Goal: Information Seeking & Learning: Learn about a topic

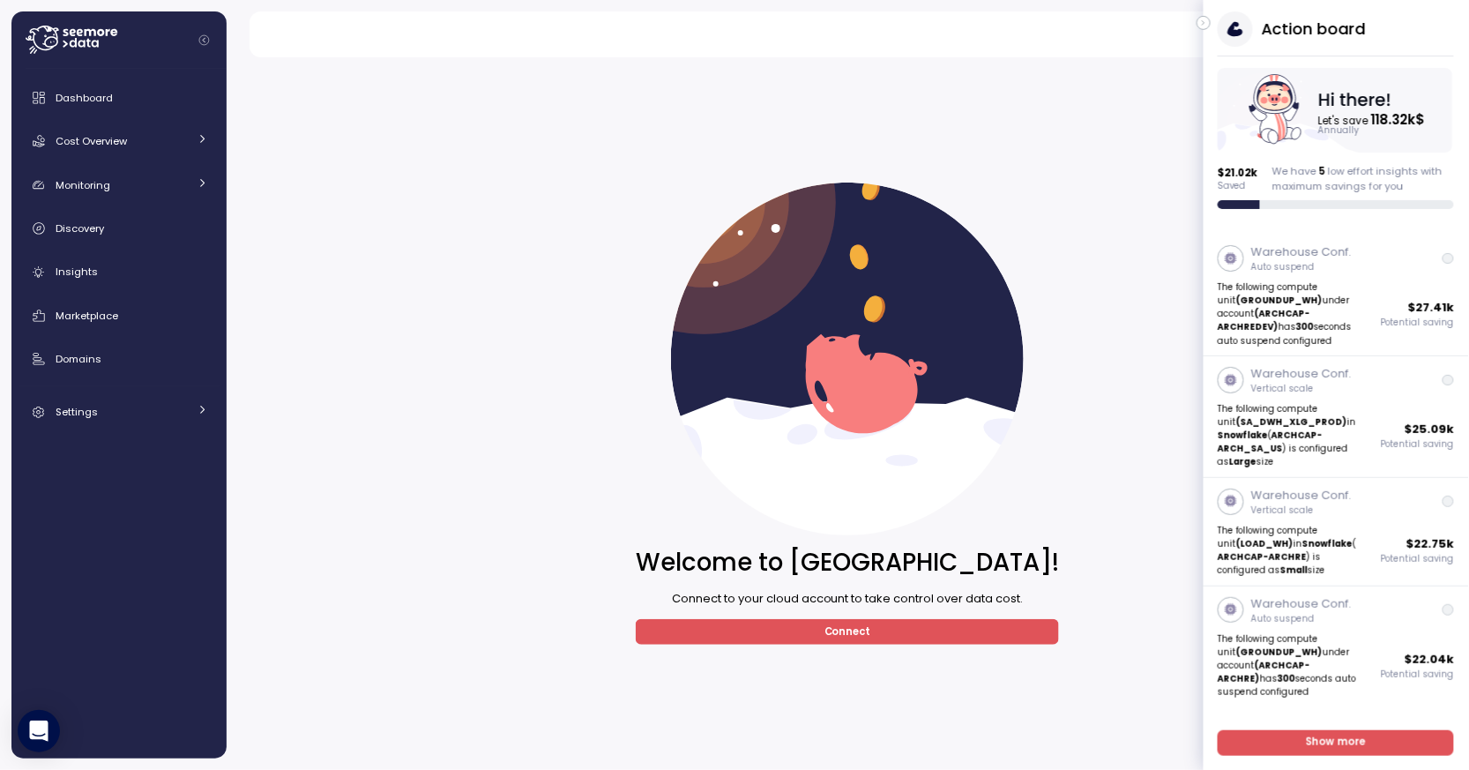
click at [1206, 21] on icon "button" at bounding box center [1204, 22] width 8 height 21
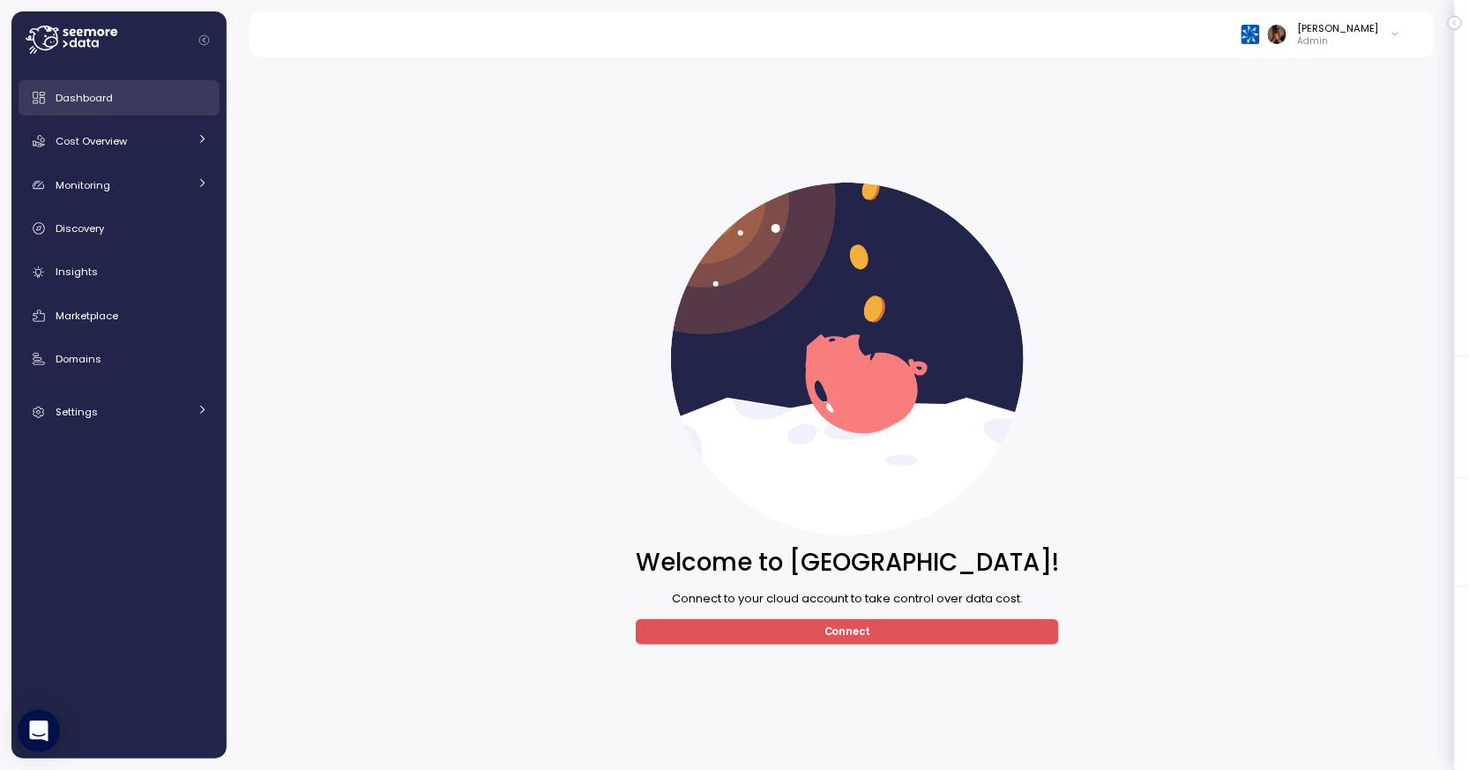
click at [95, 99] on span "Dashboard" at bounding box center [84, 98] width 57 height 14
click at [75, 230] on span "Discovery" at bounding box center [80, 228] width 48 height 14
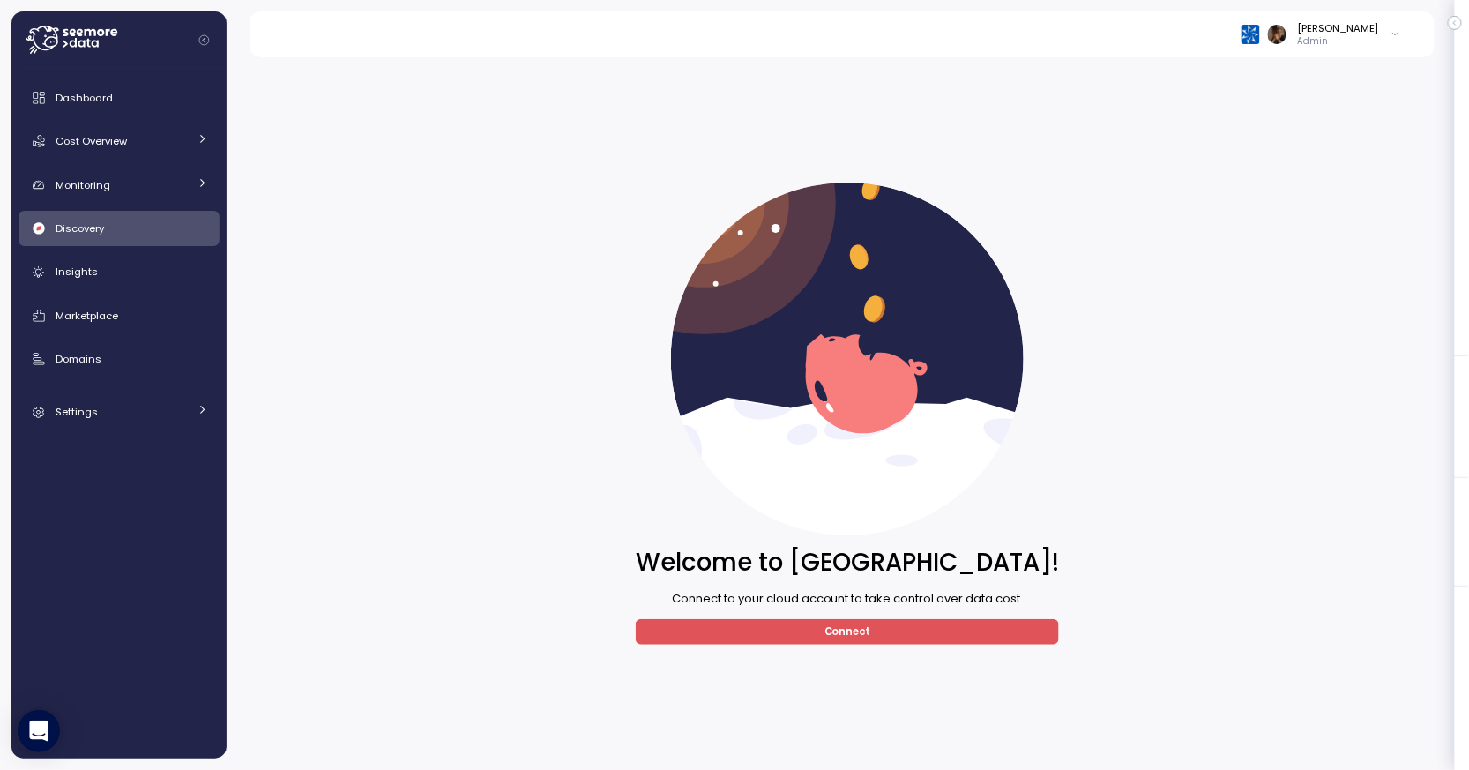
click at [1183, 226] on div "Welcome to Seemore! Connect to your cloud account to take control over data cos…" at bounding box center [847, 413] width 1196 height 689
click at [109, 273] on div "Insights" at bounding box center [132, 272] width 153 height 18
click at [141, 213] on link "Discovery" at bounding box center [119, 228] width 201 height 35
click at [142, 183] on div "Monitoring" at bounding box center [122, 185] width 132 height 18
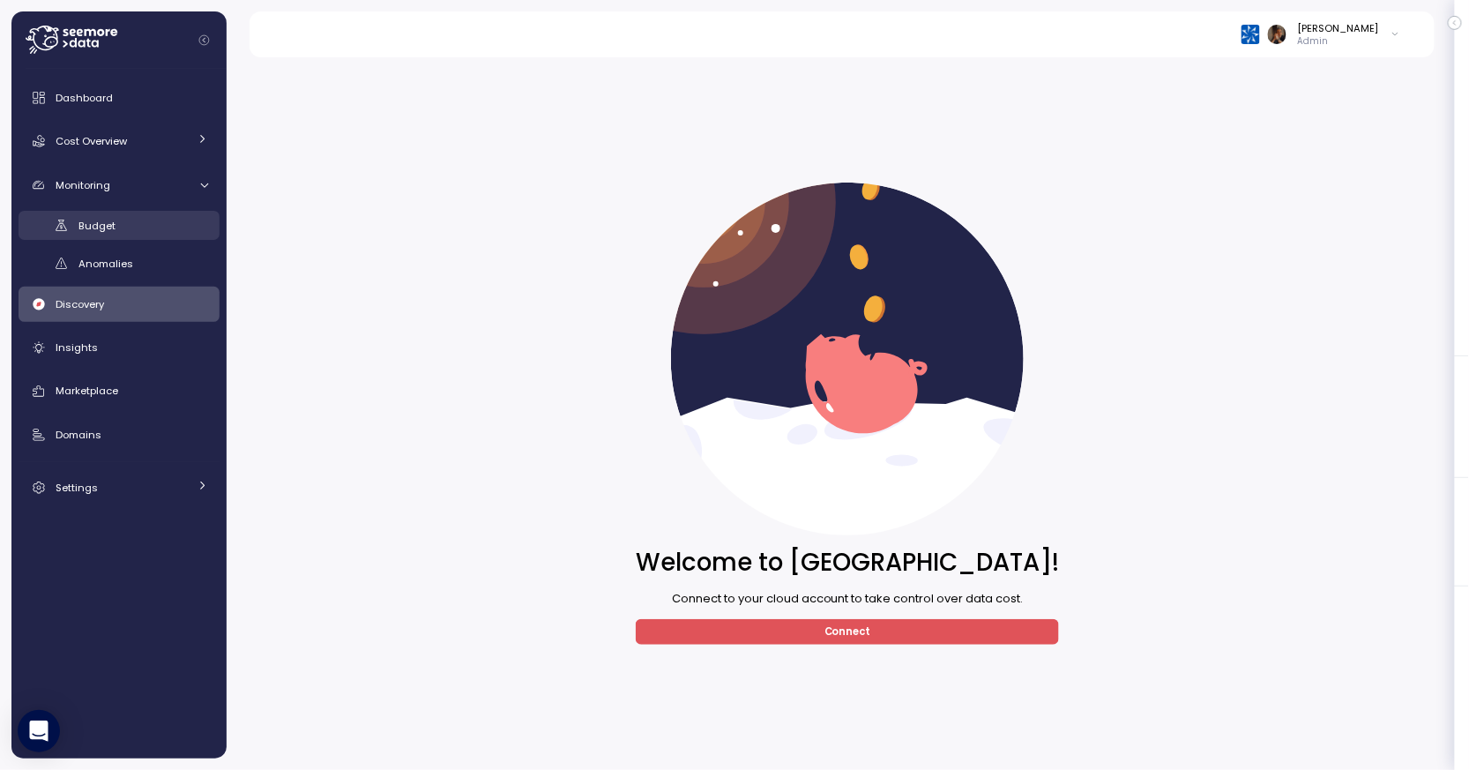
click at [122, 237] on link "Budget" at bounding box center [119, 225] width 201 height 29
click at [363, 149] on div "Welcome to Seemore! Connect to your cloud account to take control over data cos…" at bounding box center [847, 413] width 1196 height 689
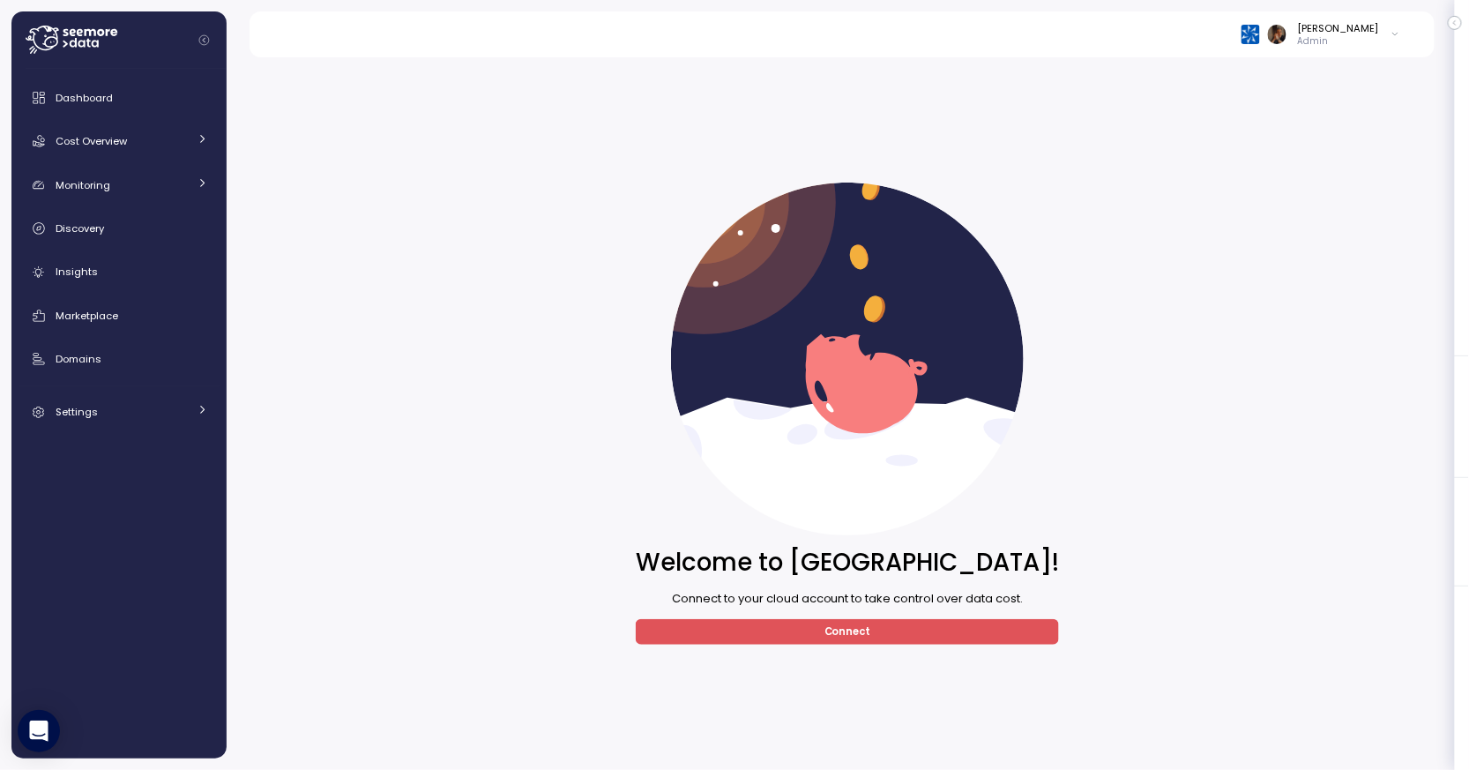
click at [1364, 36] on p "Admin" at bounding box center [1338, 41] width 81 height 12
click at [1311, 132] on div "Artlist" at bounding box center [1339, 135] width 115 height 16
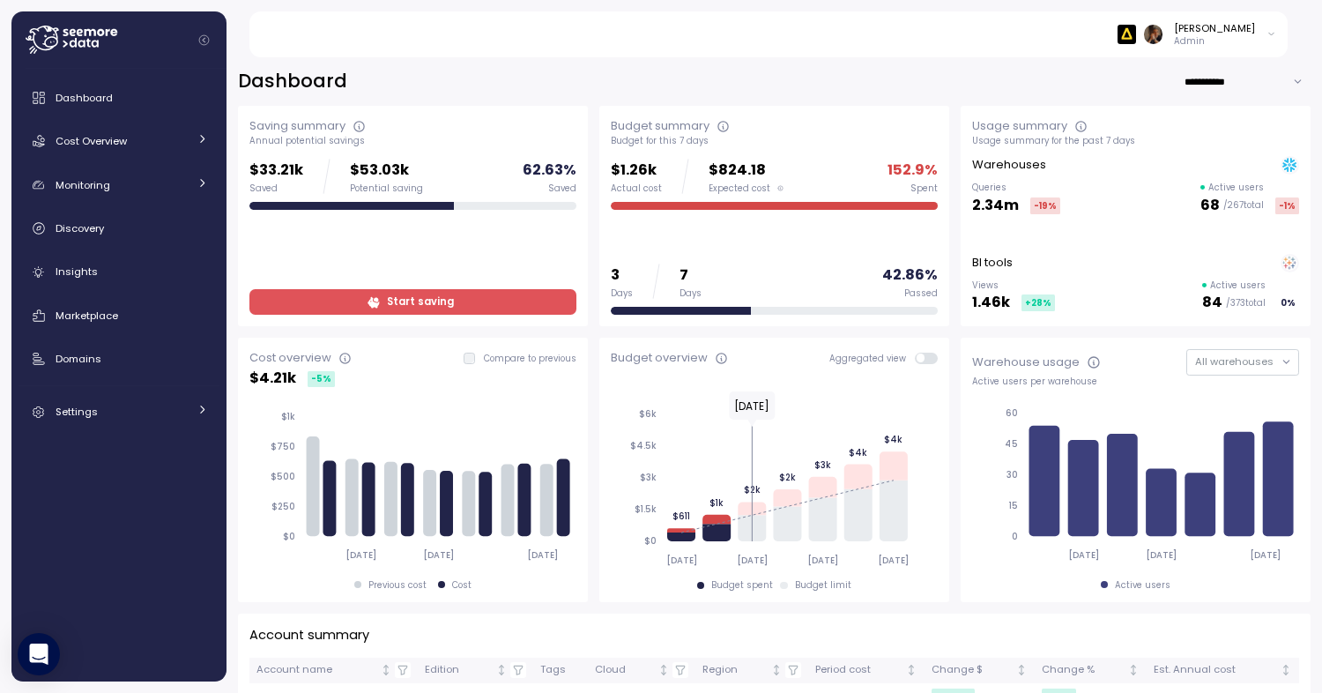
click at [1212, 31] on div "[PERSON_NAME]" at bounding box center [1214, 28] width 81 height 14
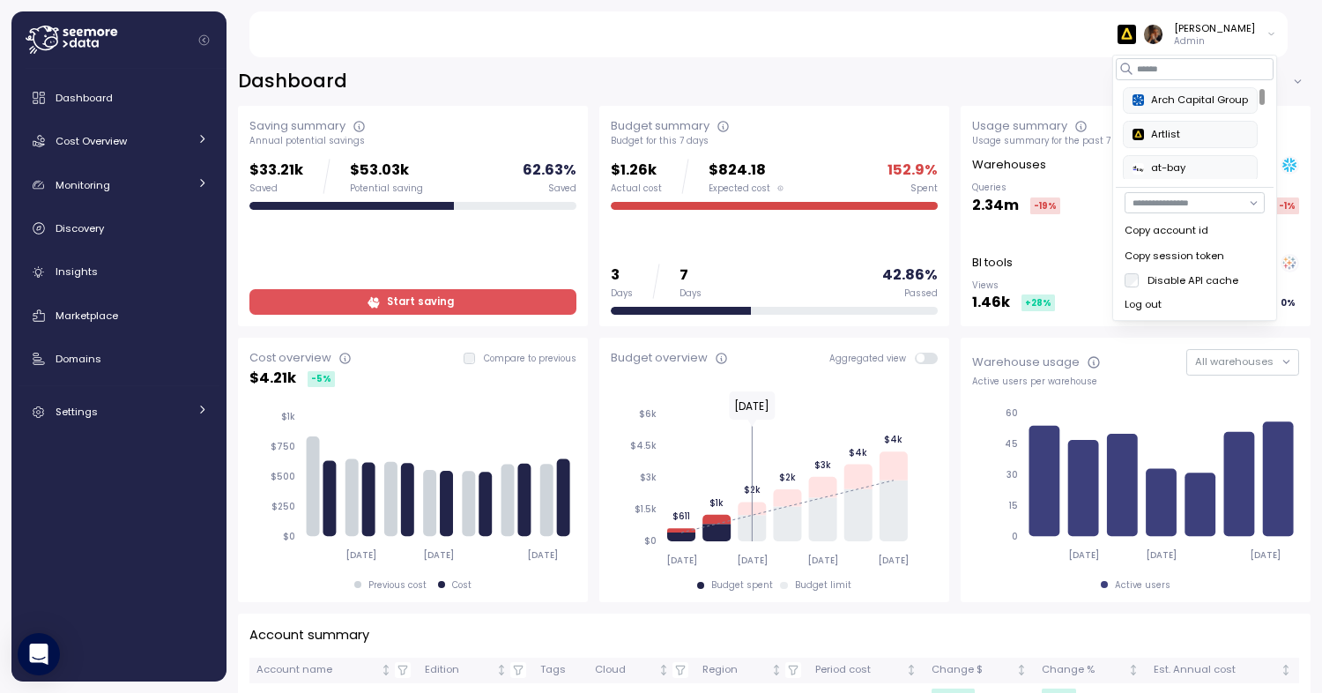
click at [1175, 101] on div "Arch Capital Group" at bounding box center [1190, 101] width 115 height 16
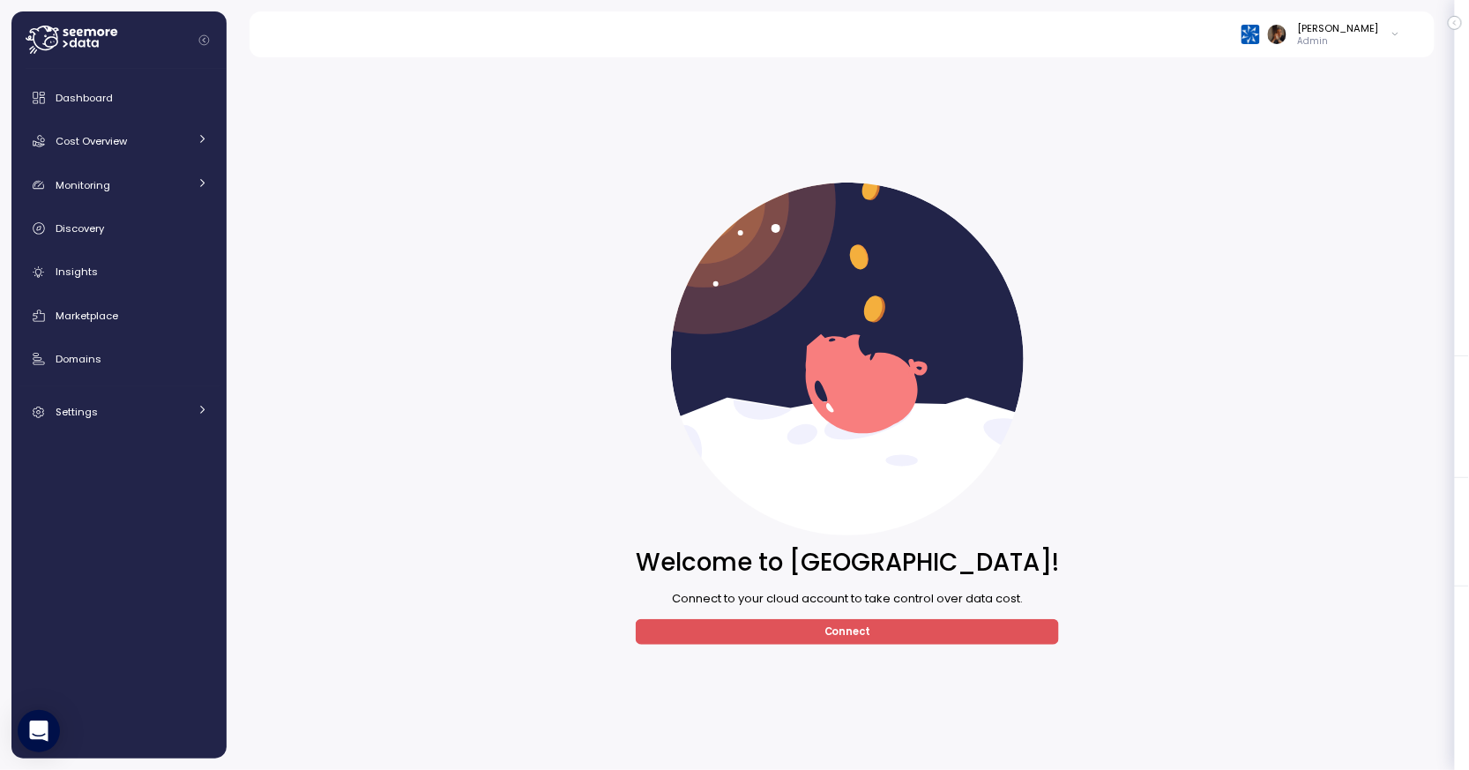
click at [1404, 41] on div "Alex Ugol Admin" at bounding box center [841, 34] width 1143 height 46
click at [1388, 34] on div "Alex Ugol Admin" at bounding box center [1320, 34] width 159 height 26
click at [1266, 305] on div "Log out" at bounding box center [1320, 305] width 140 height 16
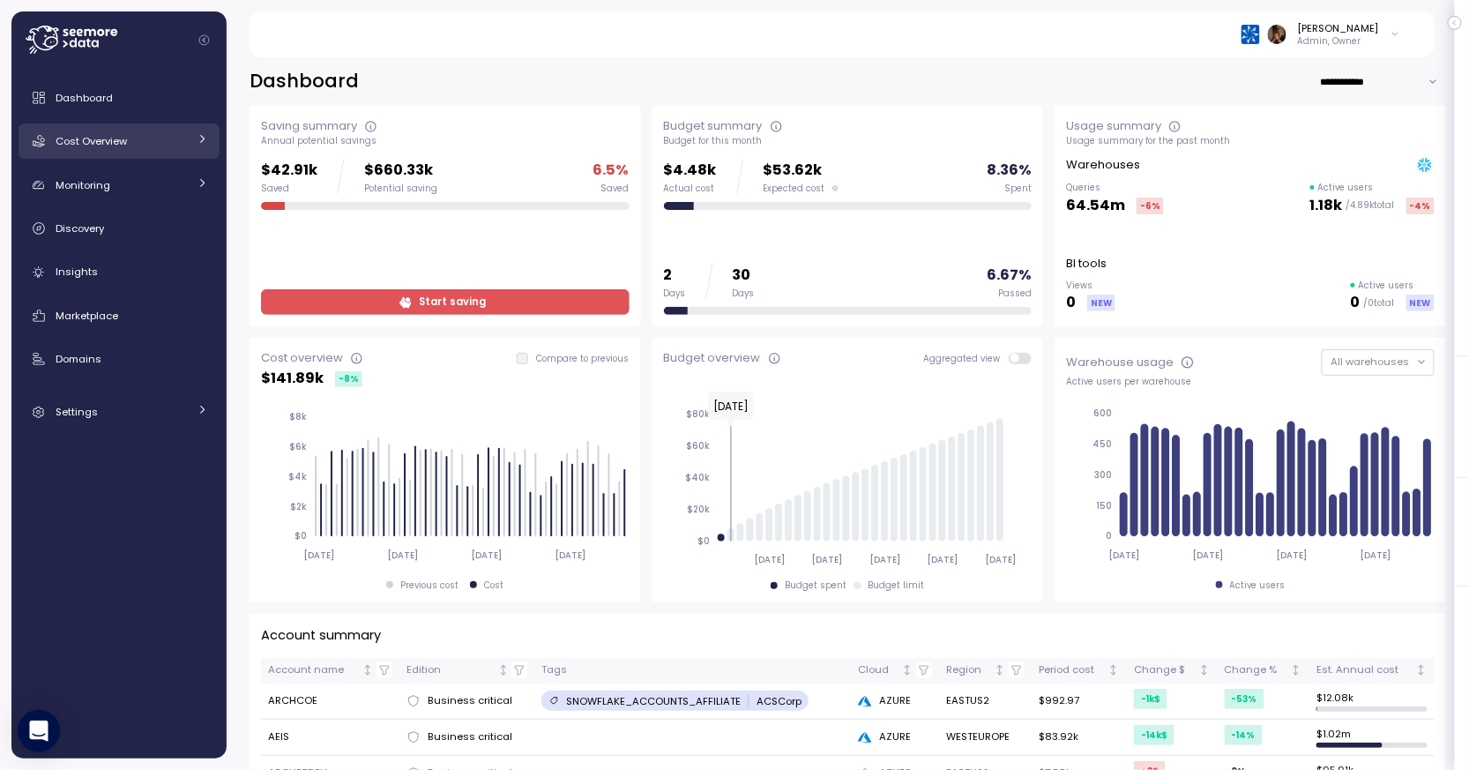
click at [141, 144] on div "Cost Overview" at bounding box center [122, 141] width 132 height 18
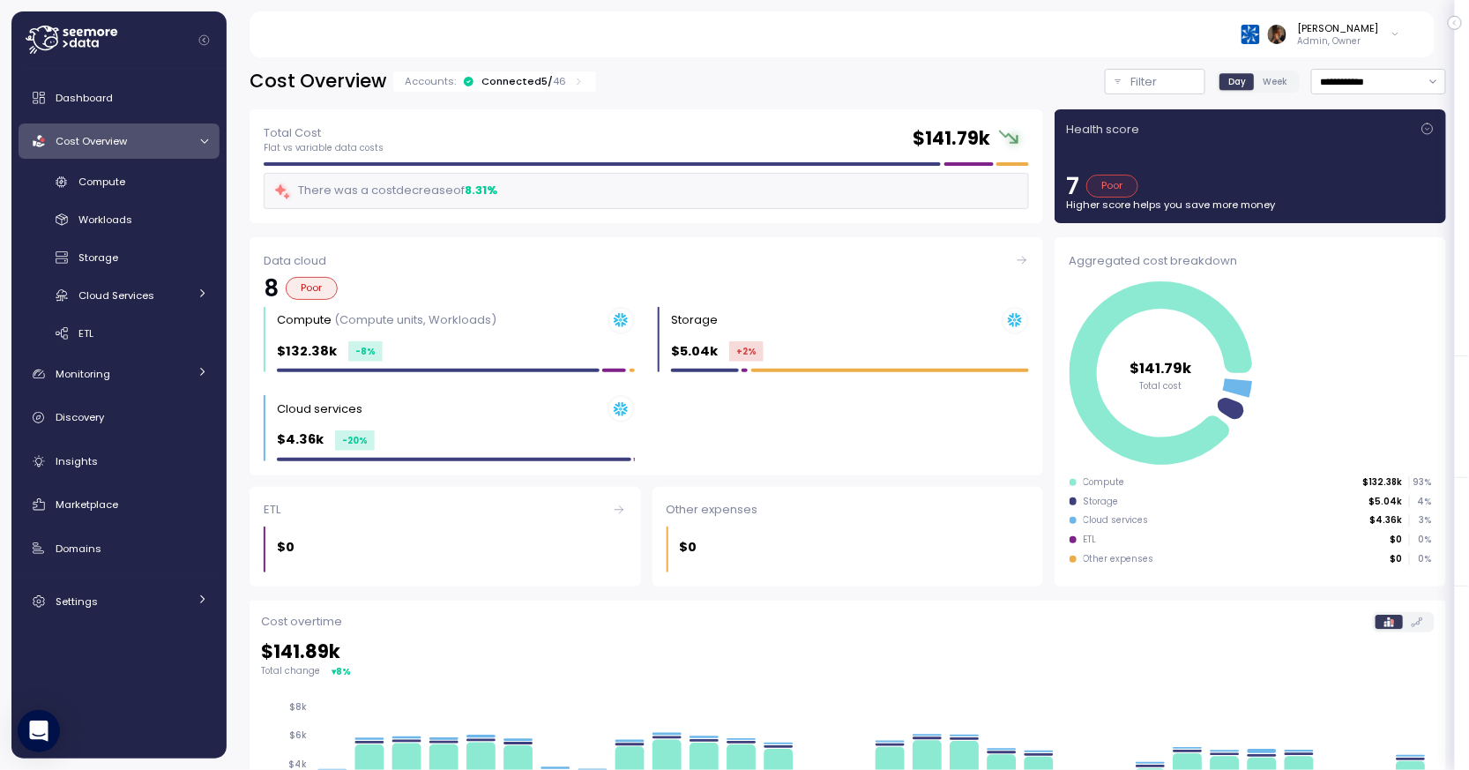
click at [515, 86] on div "Connected 5 / 46" at bounding box center [523, 81] width 85 height 14
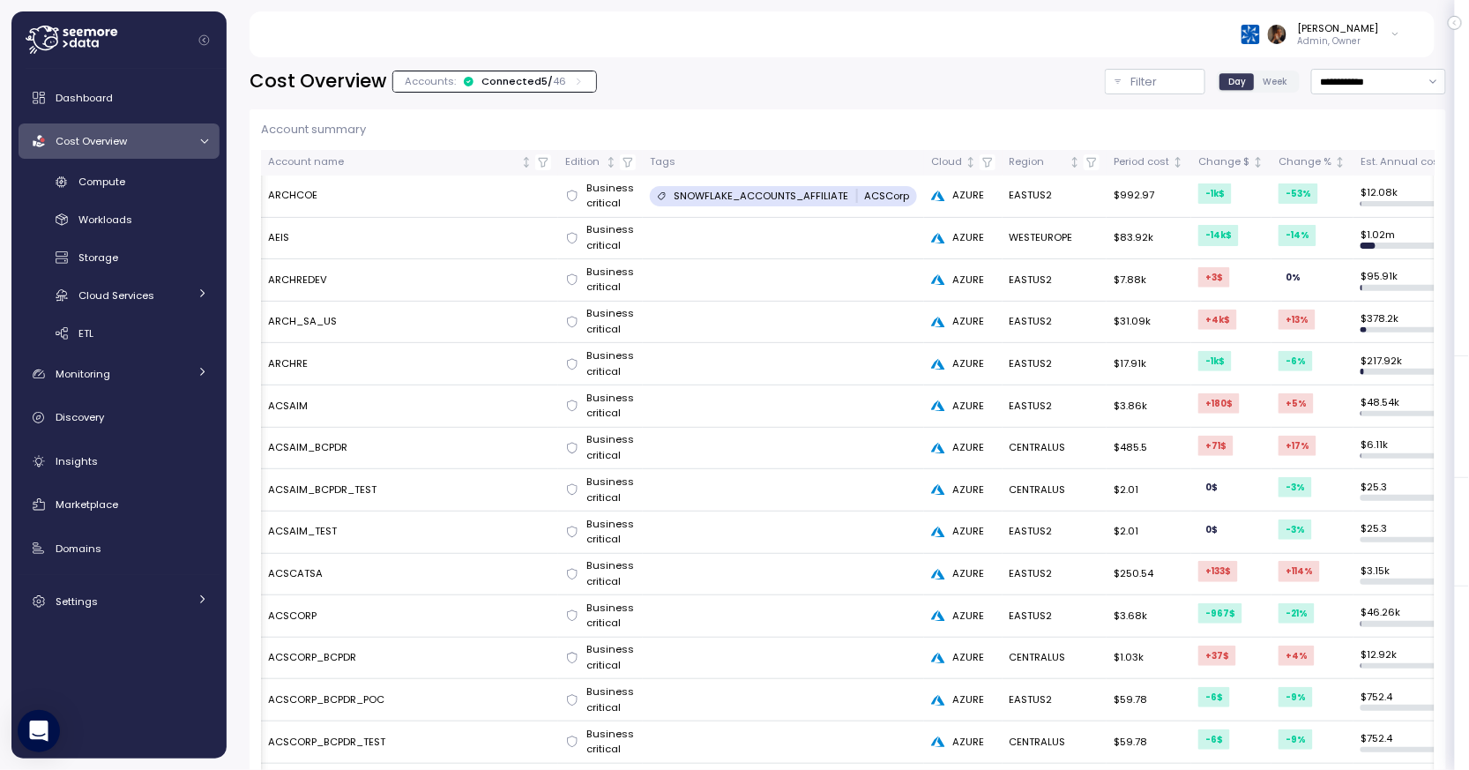
scroll to position [0, 103]
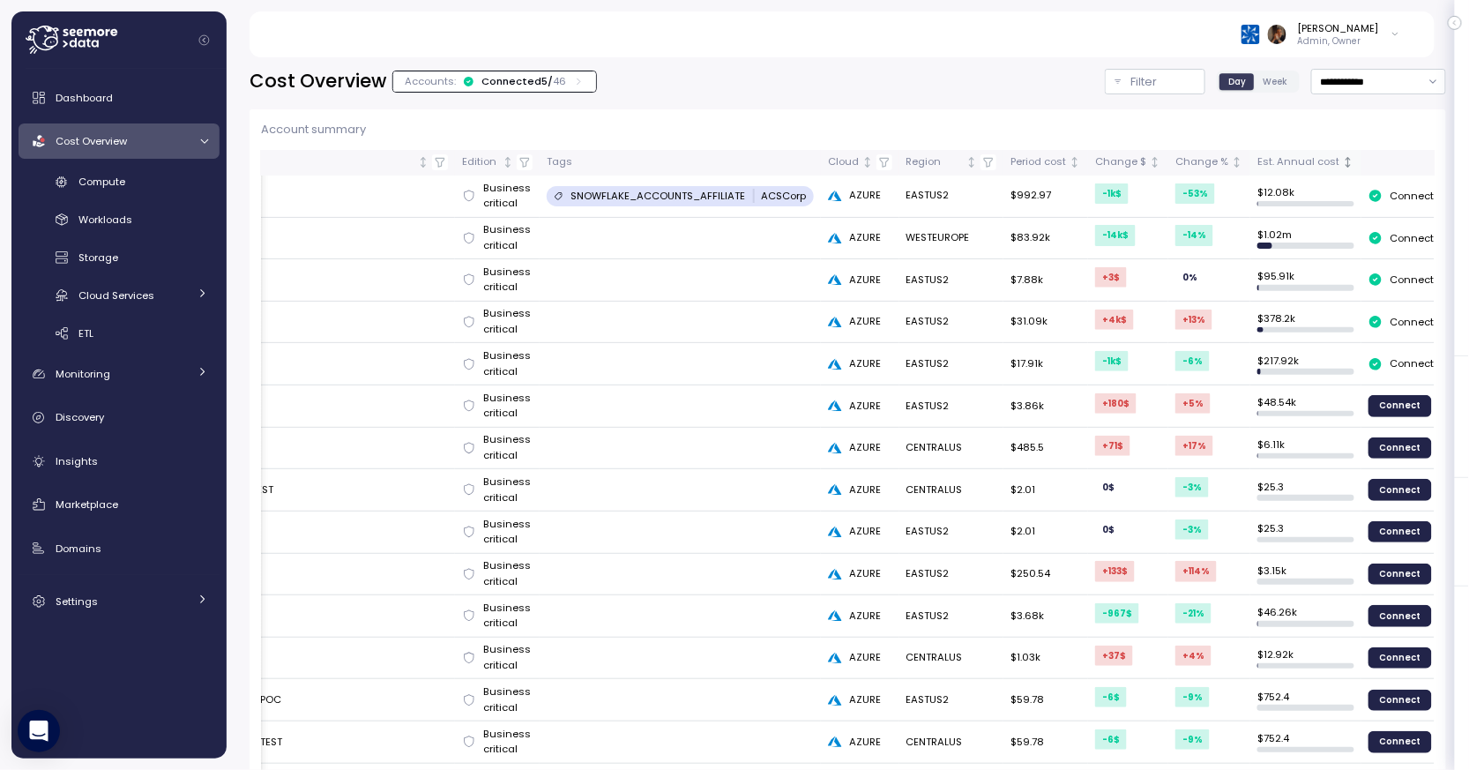
click at [1282, 155] on div "Est. Annual cost" at bounding box center [1298, 162] width 82 height 16
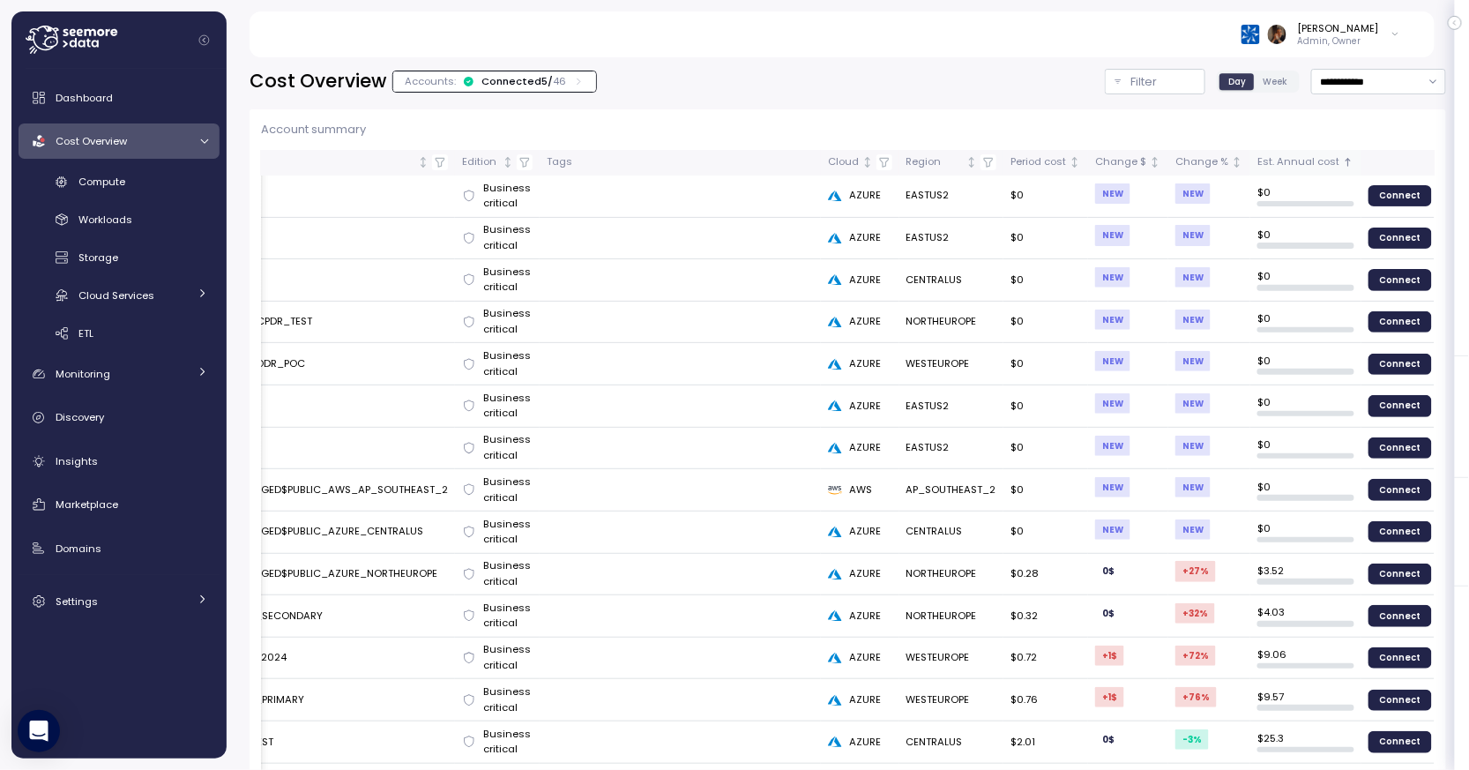
click at [1282, 155] on div "Est. Annual cost" at bounding box center [1298, 162] width 82 height 16
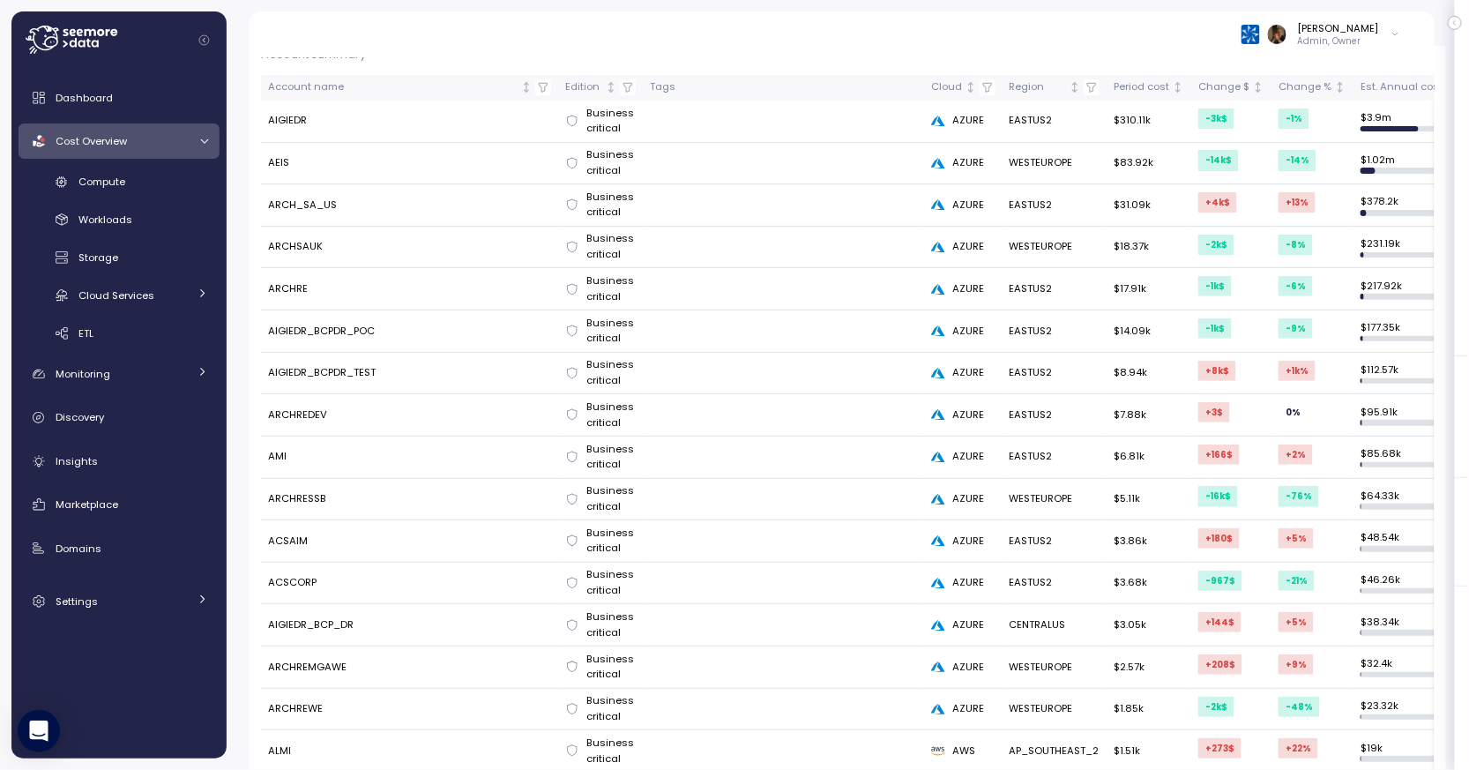
scroll to position [0, 0]
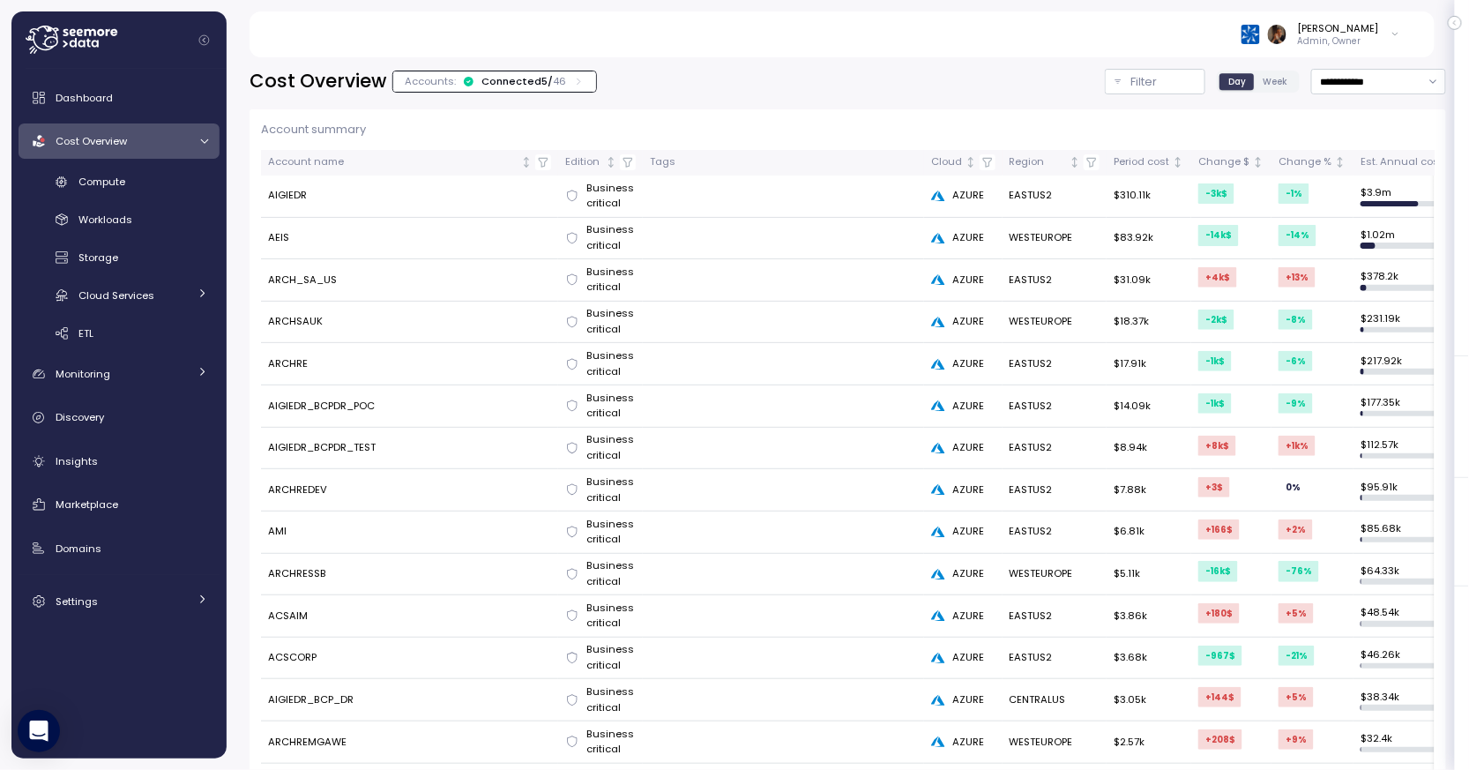
click at [1359, 35] on p "Admin, Owner" at bounding box center [1338, 41] width 81 height 12
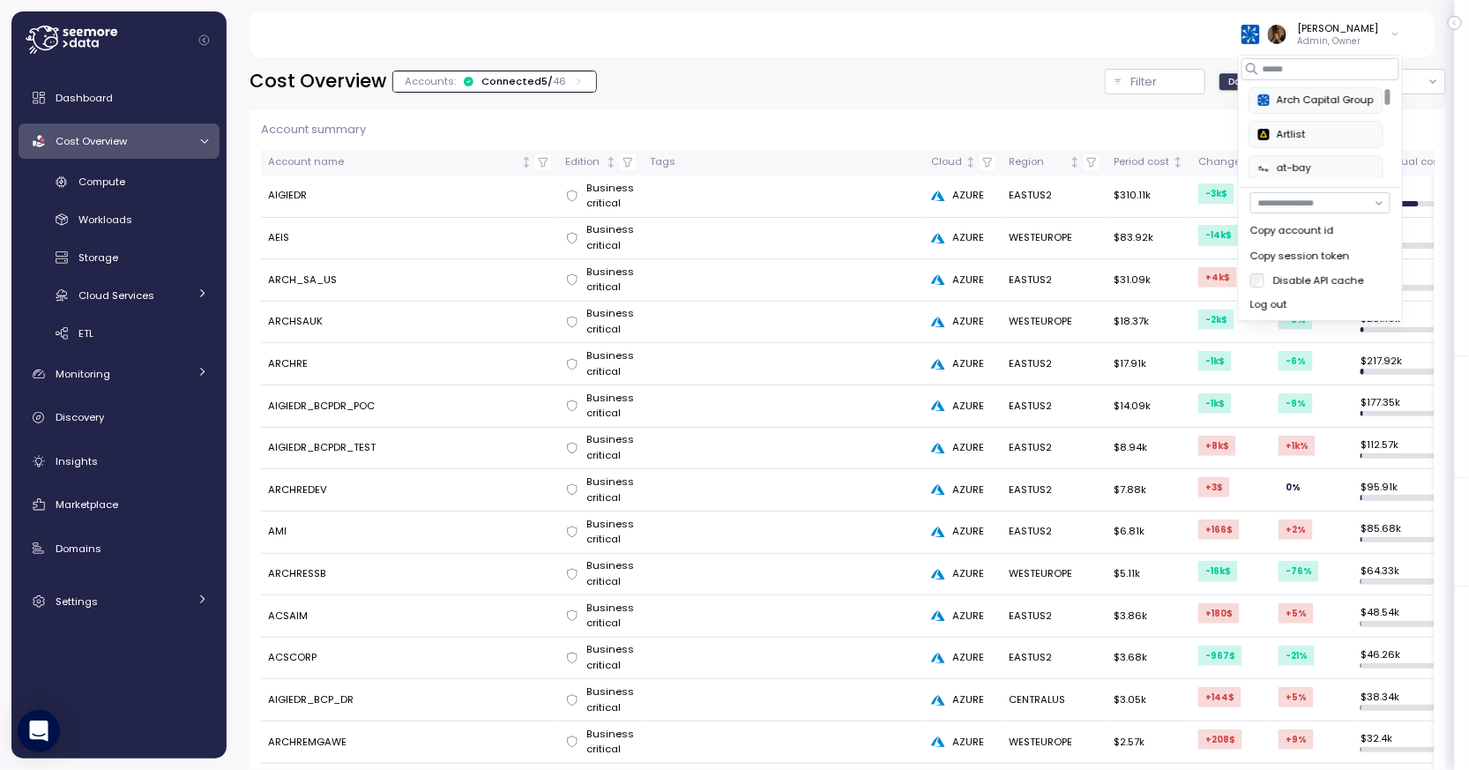
click at [1376, 207] on input "button" at bounding box center [1320, 202] width 140 height 21
click at [1356, 198] on input "button" at bounding box center [1320, 202] width 140 height 21
click at [1355, 38] on p "Admin, Owner" at bounding box center [1338, 41] width 81 height 12
